Goal: Task Accomplishment & Management: Manage account settings

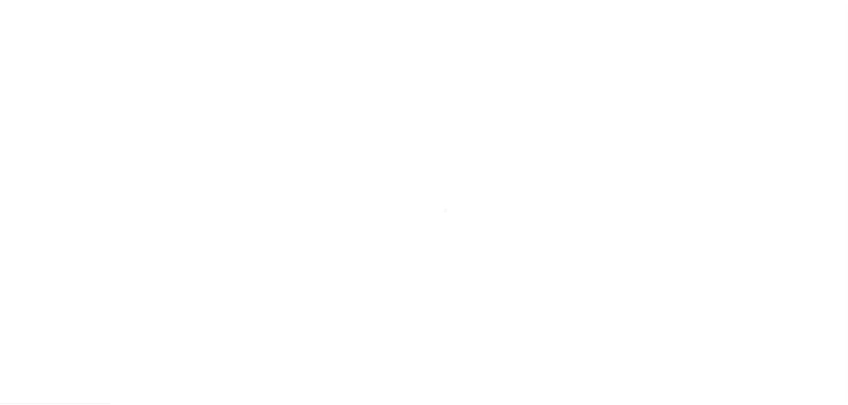
scroll to position [28, 0]
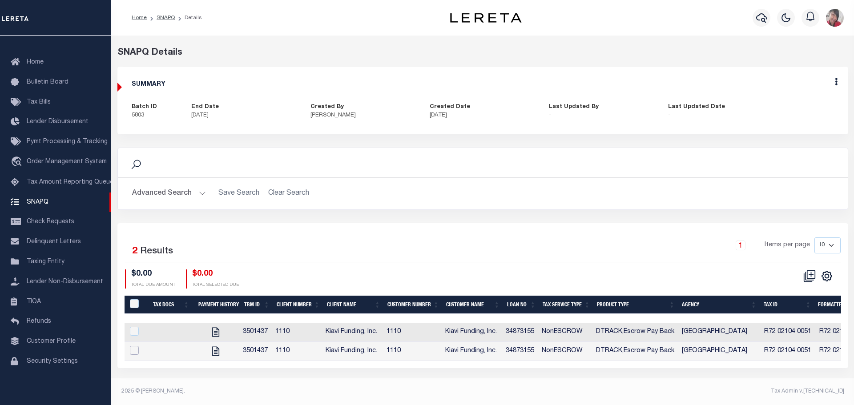
click at [137, 351] on input "checkbox" at bounding box center [134, 350] width 9 height 9
checkbox input "true"
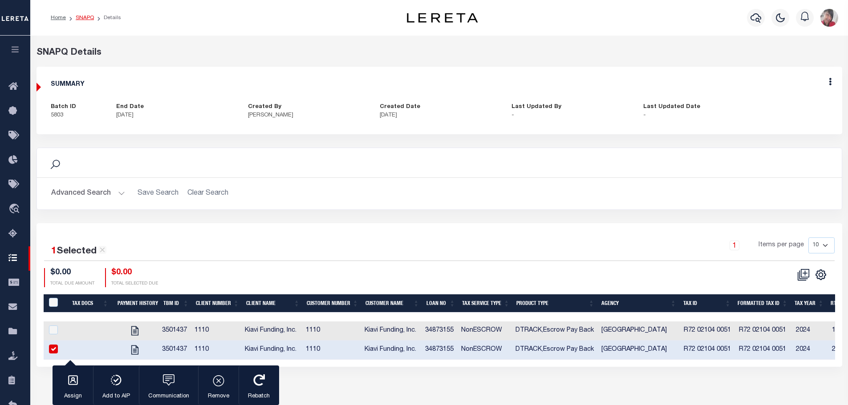
click at [90, 18] on link "SNAPQ" at bounding box center [85, 17] width 18 height 5
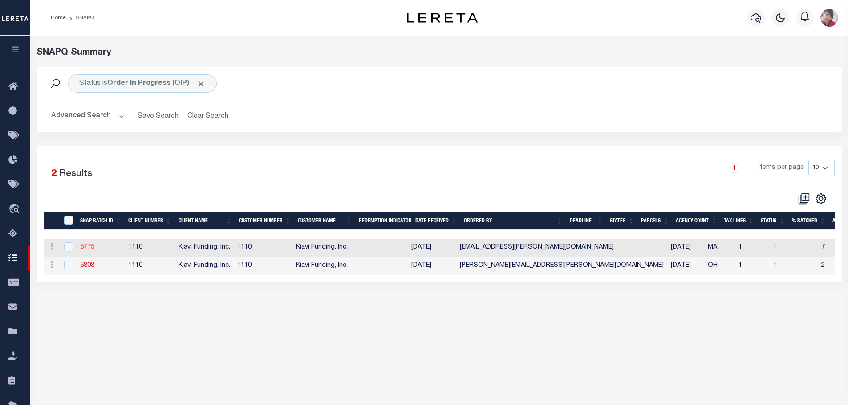
click at [87, 251] on link "5775" at bounding box center [87, 247] width 14 height 6
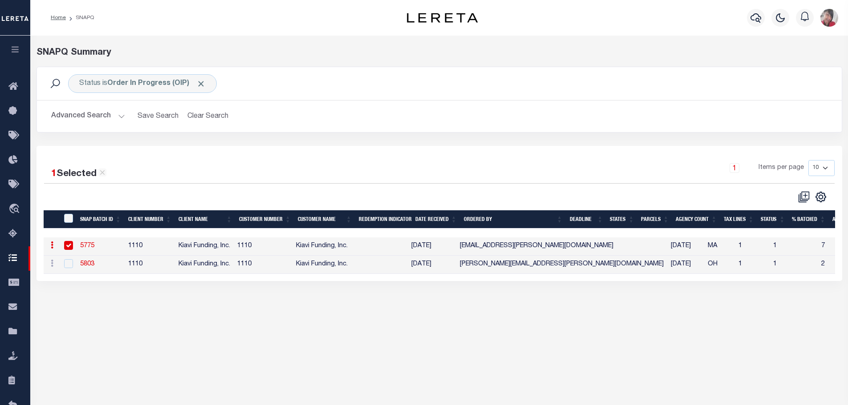
click at [69, 249] on input "checkbox" at bounding box center [68, 245] width 9 height 9
checkbox input "false"
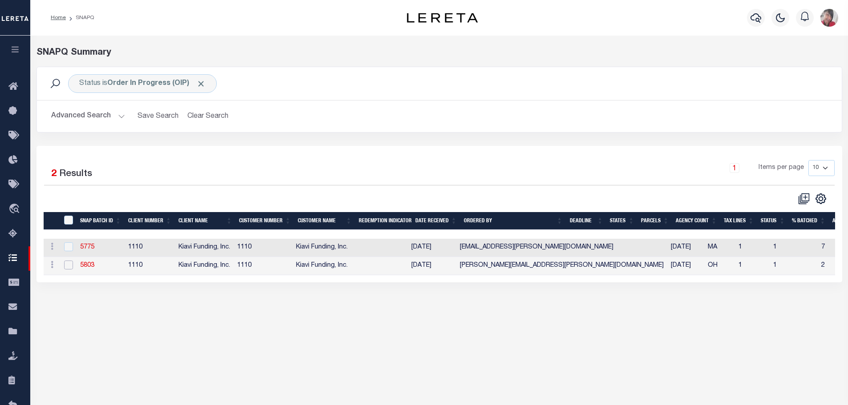
click at [68, 266] on input "checkbox" at bounding box center [68, 265] width 9 height 9
checkbox input "true"
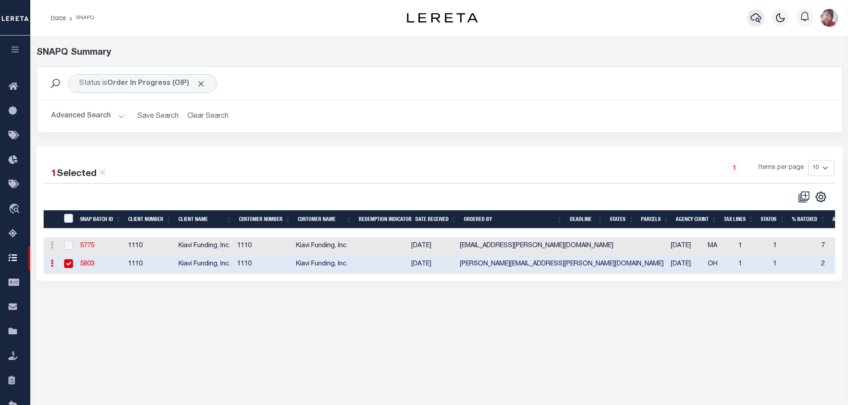
click at [756, 17] on icon "button" at bounding box center [755, 17] width 11 height 11
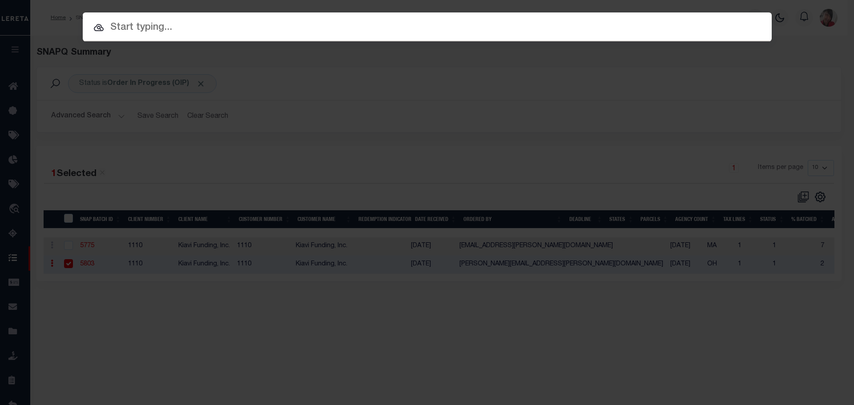
drag, startPoint x: 434, startPoint y: 35, endPoint x: 297, endPoint y: 22, distance: 137.7
click at [434, 35] on input "text" at bounding box center [427, 28] width 689 height 16
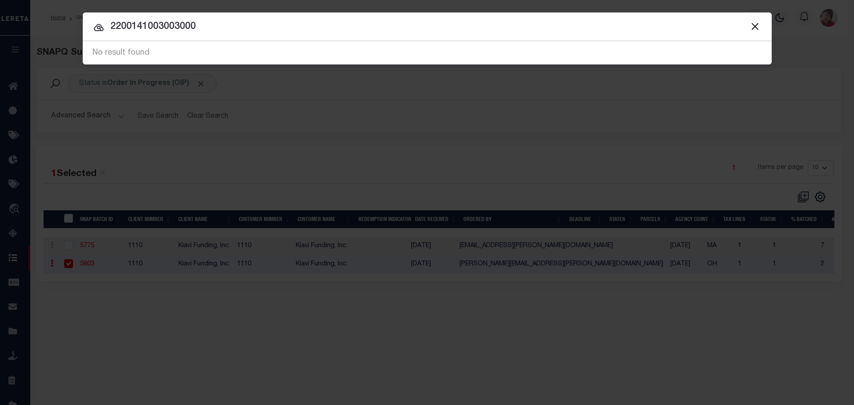
click at [117, 50] on div "No result found" at bounding box center [427, 53] width 689 height 23
drag, startPoint x: 210, startPoint y: 20, endPoint x: 105, endPoint y: 20, distance: 104.1
click at [106, 19] on input "2200141003003000" at bounding box center [427, 27] width 689 height 16
type input "2200141003003000"
click at [153, 51] on div "No result found" at bounding box center [427, 53] width 689 height 23
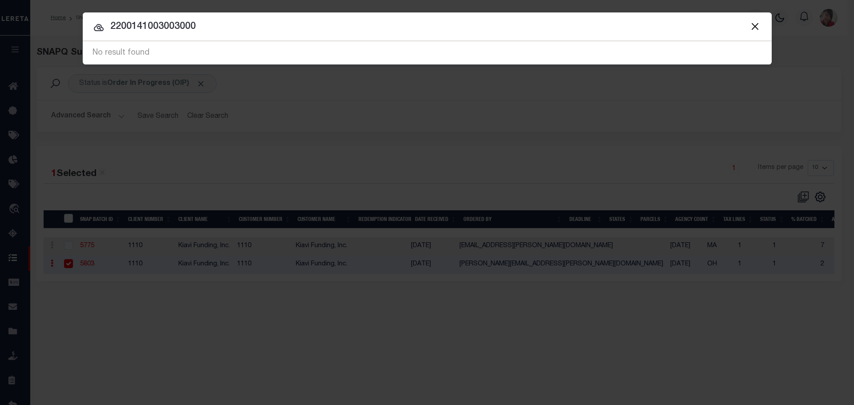
click at [754, 26] on button "Close" at bounding box center [756, 26] width 12 height 12
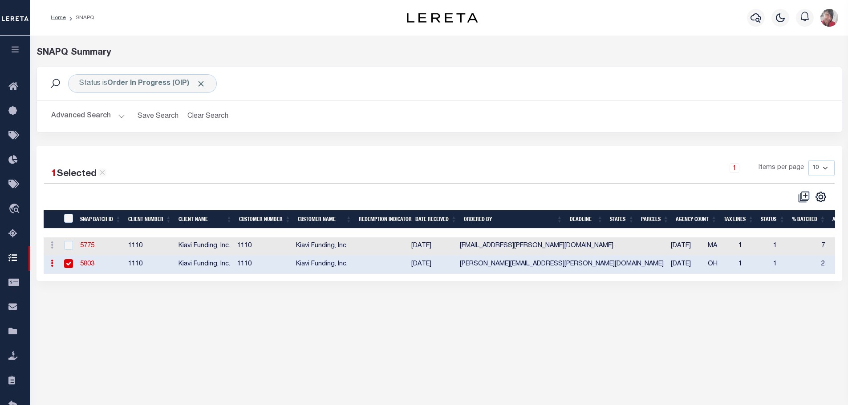
click at [67, 265] on input "checkbox" at bounding box center [68, 263] width 9 height 9
checkbox input "false"
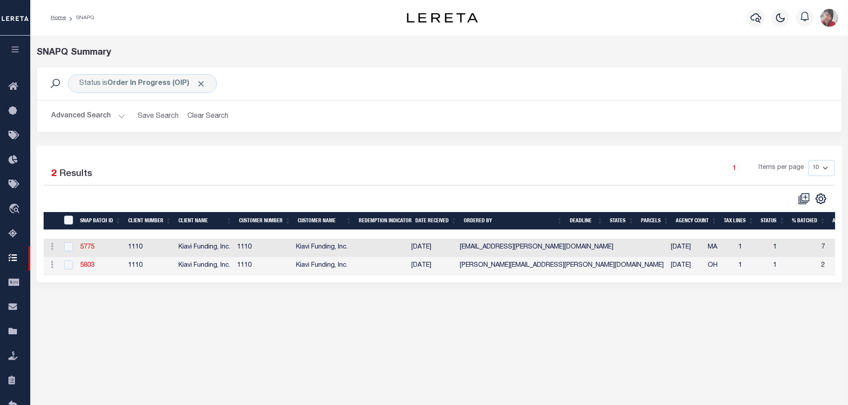
click at [16, 50] on icon "button" at bounding box center [15, 49] width 10 height 8
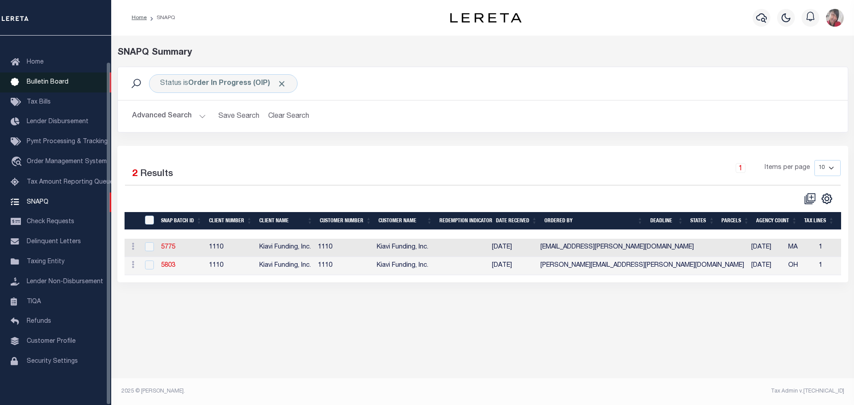
scroll to position [28, 0]
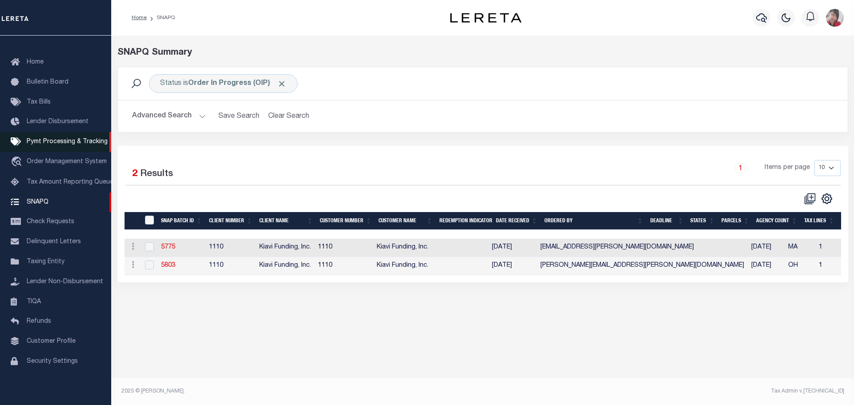
click at [53, 139] on span "Pymt Processing & Tracking" at bounding box center [67, 142] width 81 height 6
click at [49, 119] on span "Lender Disbursement" at bounding box center [58, 122] width 62 height 6
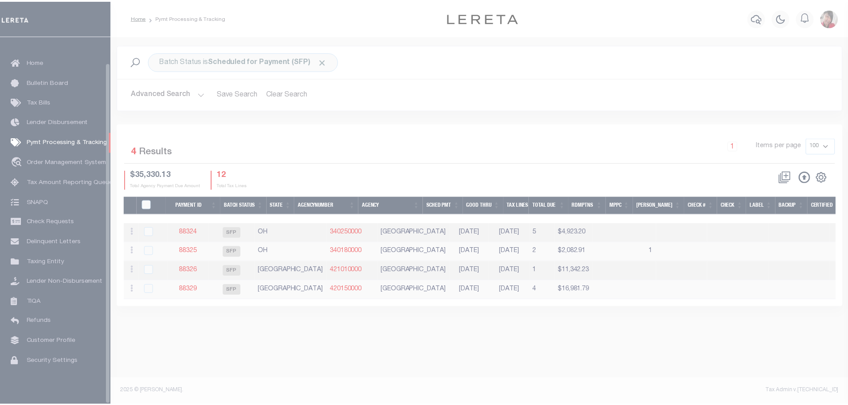
scroll to position [28, 0]
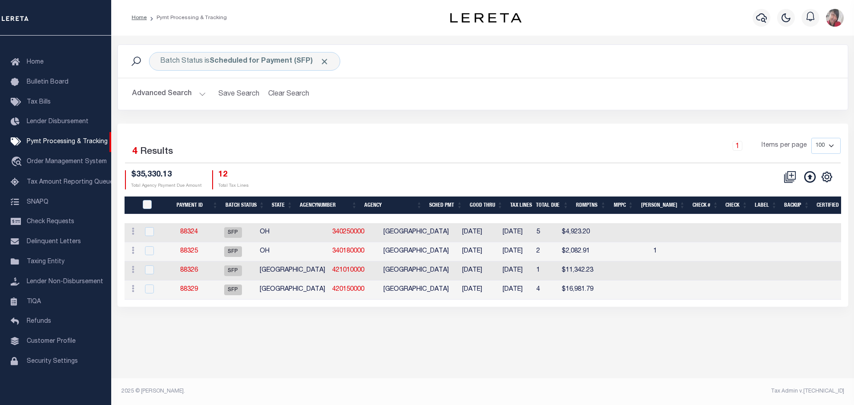
click at [200, 95] on button "Advanced Search" at bounding box center [169, 93] width 74 height 17
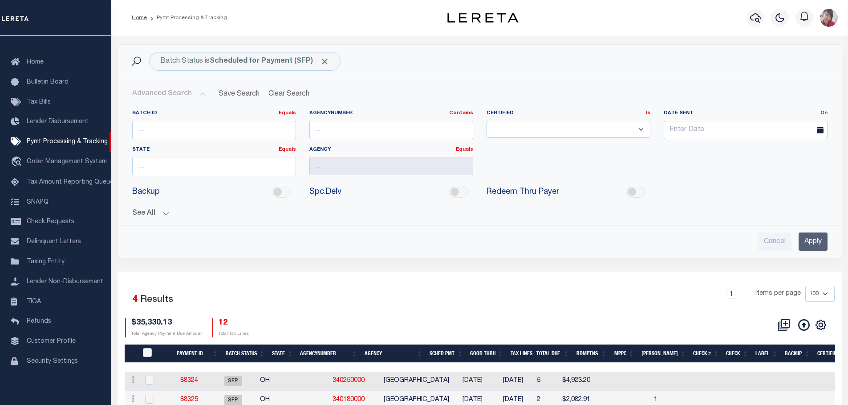
click at [166, 213] on button "See All" at bounding box center [479, 214] width 695 height 8
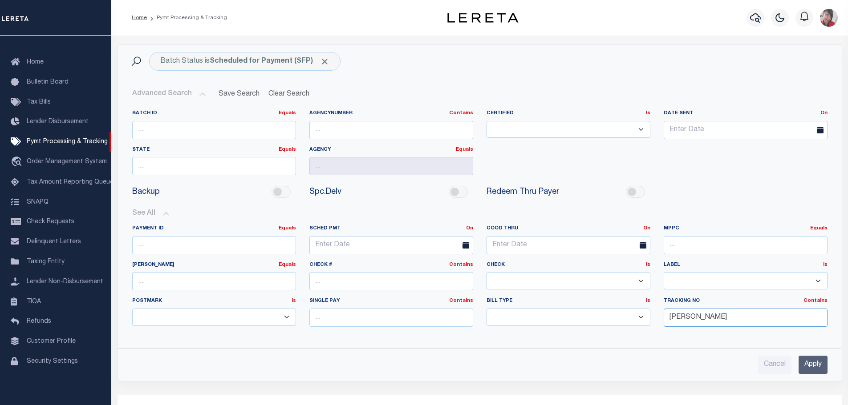
drag, startPoint x: 701, startPoint y: 317, endPoint x: 627, endPoint y: 312, distance: 74.0
click at [627, 312] on div "Payment ID Equals Equals Is Not Equal To Is Greater Than Is Less Than SCHED PMT…" at bounding box center [479, 279] width 708 height 109
click at [809, 367] on input "Apply" at bounding box center [812, 365] width 29 height 18
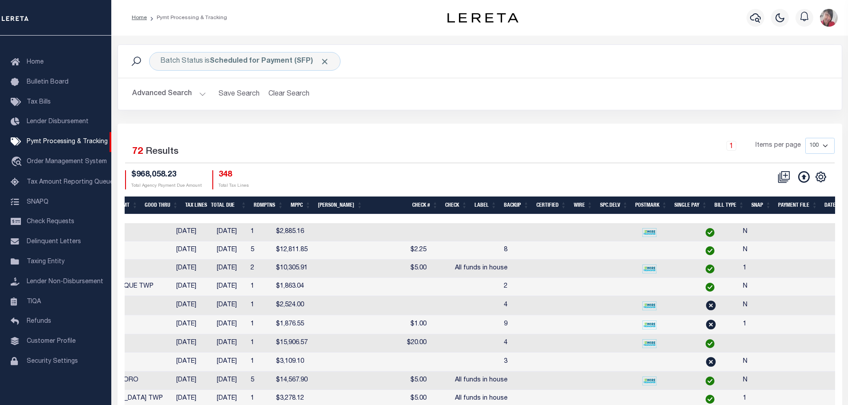
scroll to position [0, 404]
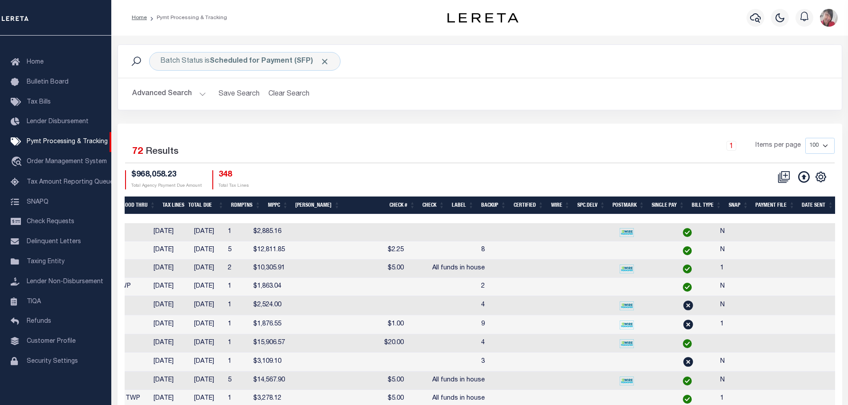
click at [736, 204] on th "SNAP" at bounding box center [738, 206] width 27 height 18
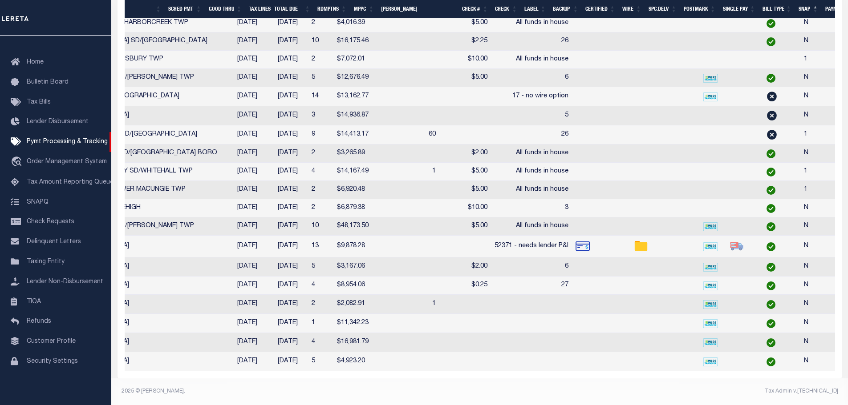
scroll to position [0, 0]
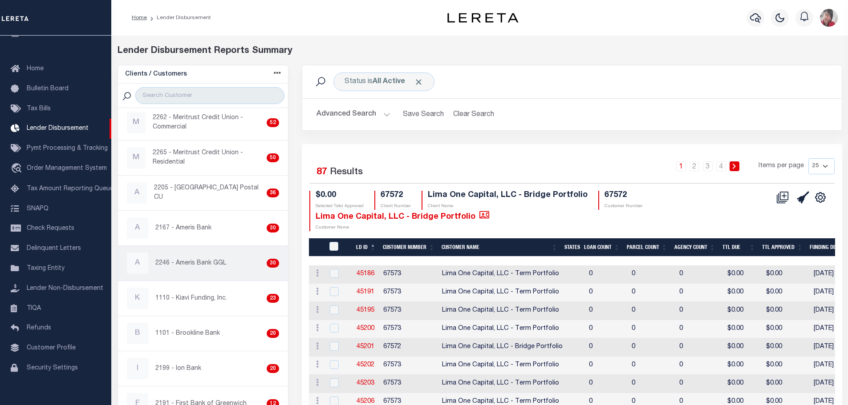
scroll to position [178, 0]
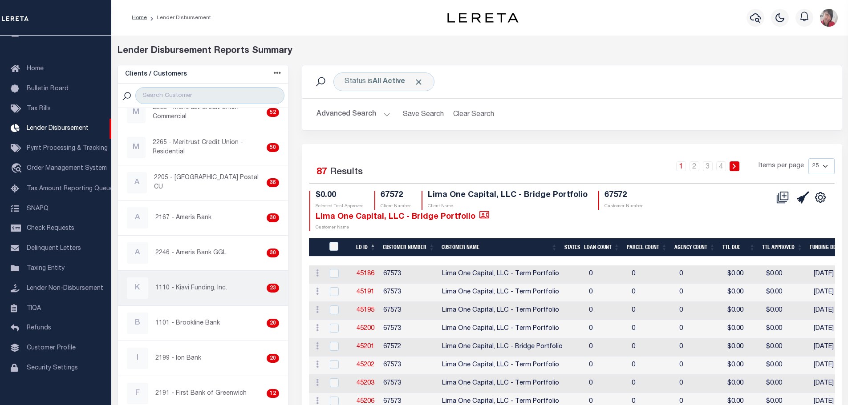
click at [184, 295] on div "K 1110 - Kiavi Funding, Inc. 23" at bounding box center [203, 288] width 153 height 21
checkbox input "true"
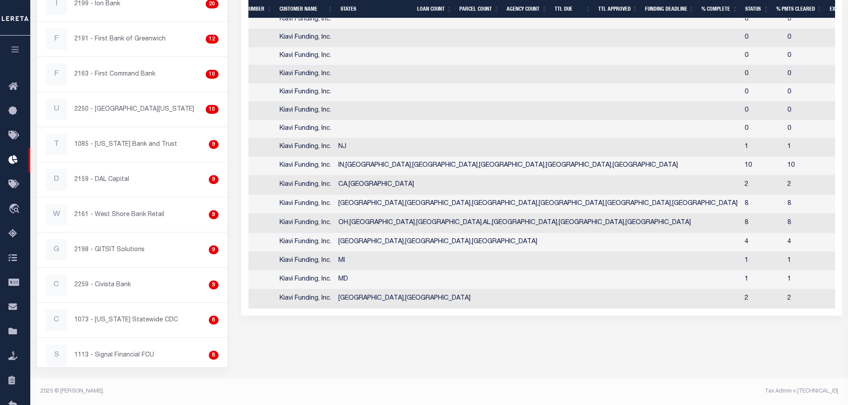
scroll to position [0, 74]
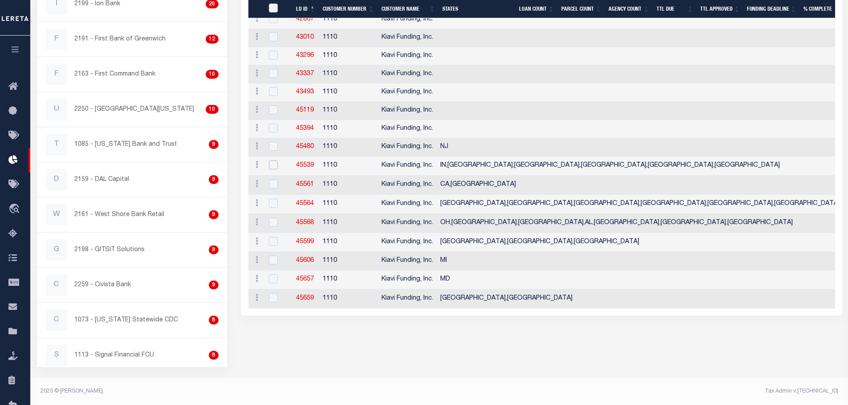
click at [269, 166] on input "checkbox" at bounding box center [273, 165] width 9 height 9
checkbox input "true"
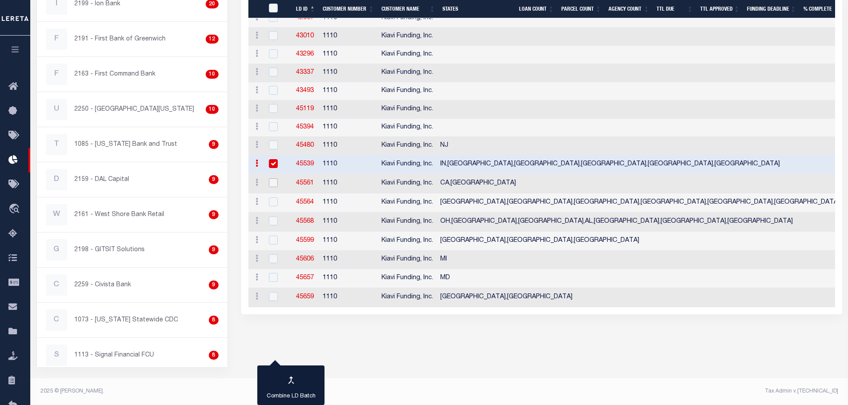
click at [274, 181] on input "checkbox" at bounding box center [273, 182] width 9 height 9
checkbox input "true"
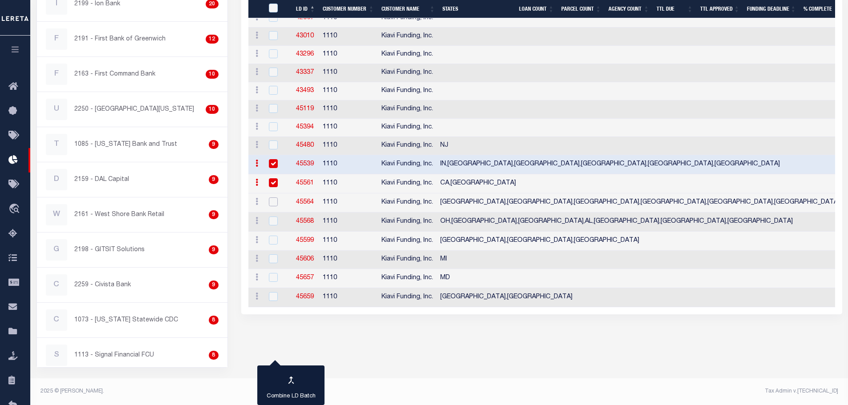
click at [276, 200] on input "checkbox" at bounding box center [273, 202] width 9 height 9
checkbox input "true"
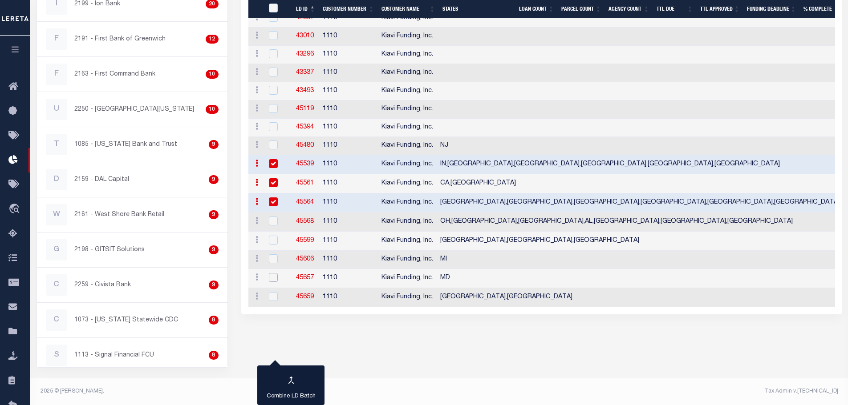
click at [274, 282] on input "checkbox" at bounding box center [273, 277] width 9 height 9
checkbox input "true"
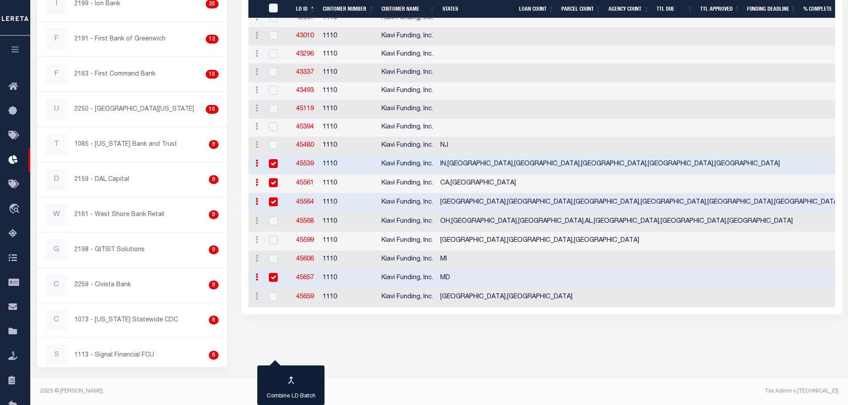
click at [275, 199] on input "checkbox" at bounding box center [273, 202] width 9 height 9
checkbox input "false"
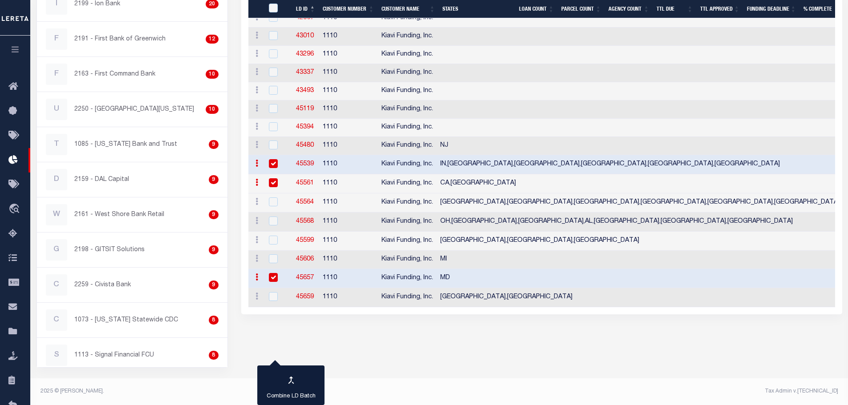
click at [273, 179] on input "checkbox" at bounding box center [273, 182] width 9 height 9
checkbox input "false"
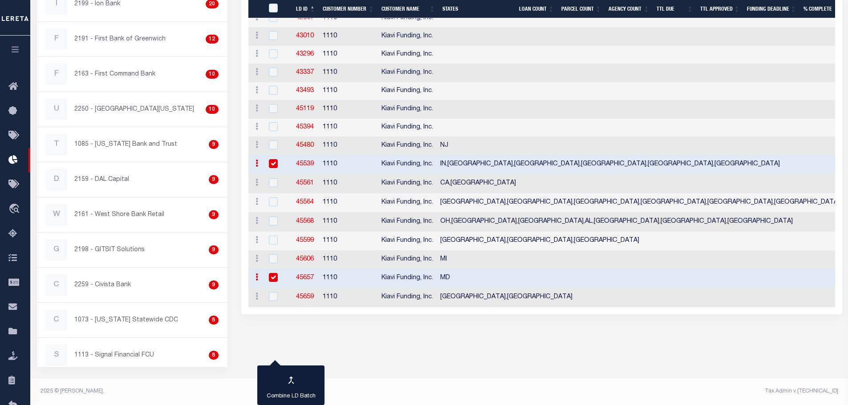
click at [307, 163] on link "45539" at bounding box center [305, 164] width 18 height 6
checkbox input "true"
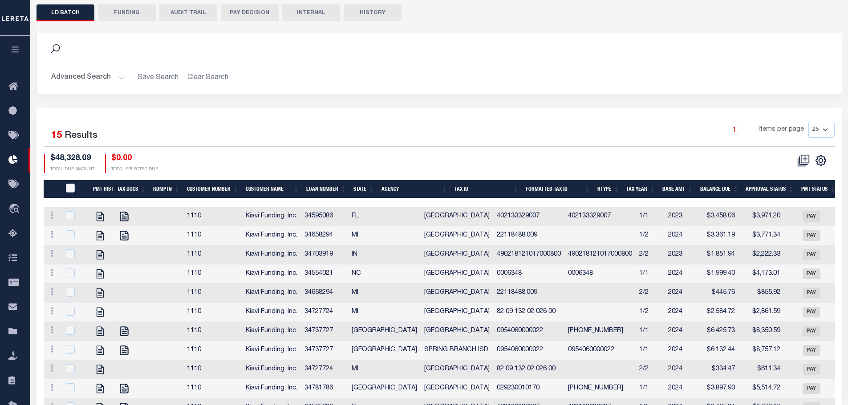
scroll to position [267, 0]
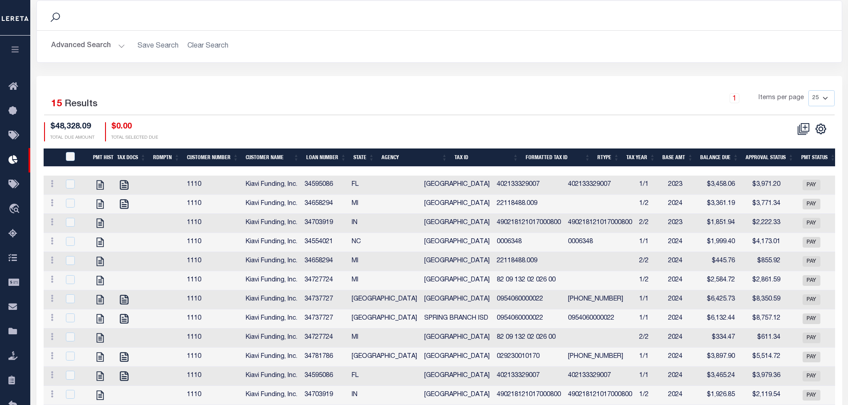
click at [401, 149] on th "Agency" at bounding box center [414, 158] width 73 height 18
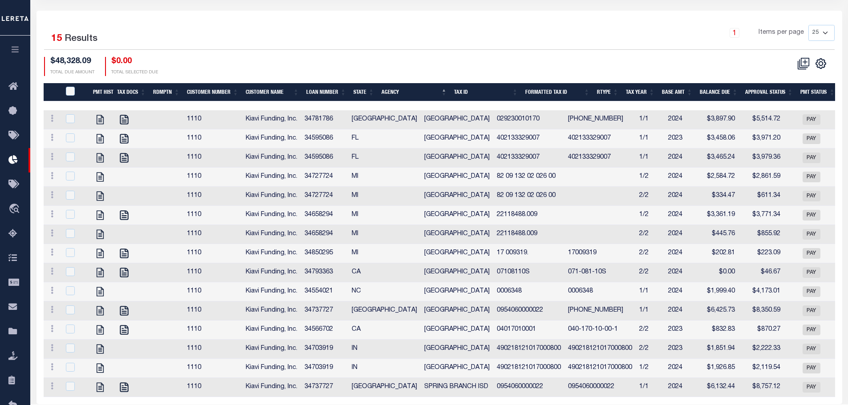
scroll to position [333, 0]
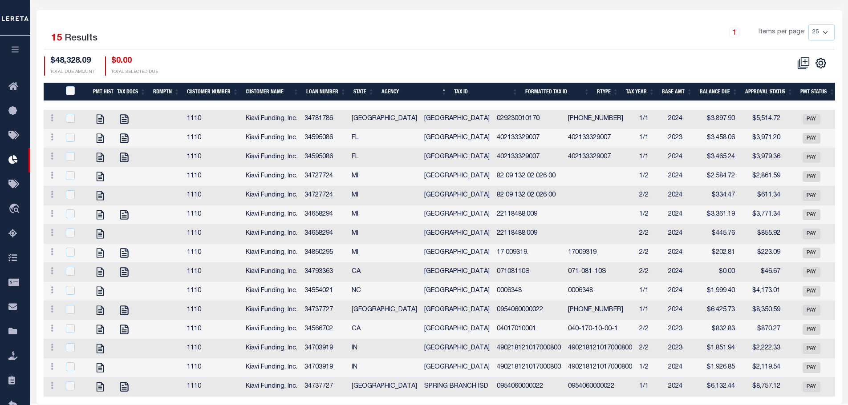
click at [15, 48] on icon "button" at bounding box center [15, 49] width 10 height 8
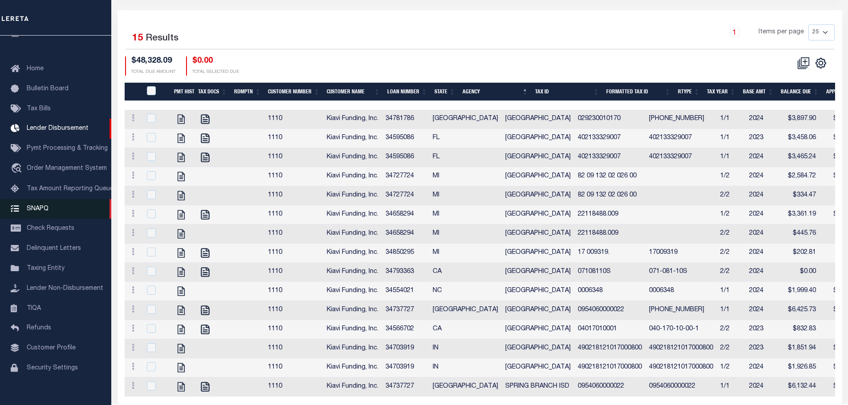
click at [32, 208] on span "SNAPQ" at bounding box center [38, 209] width 22 height 6
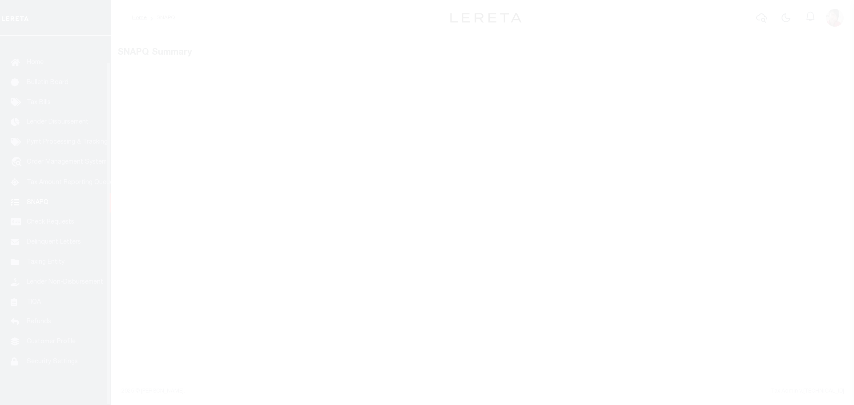
scroll to position [28, 0]
